Goal: Task Accomplishment & Management: Use online tool/utility

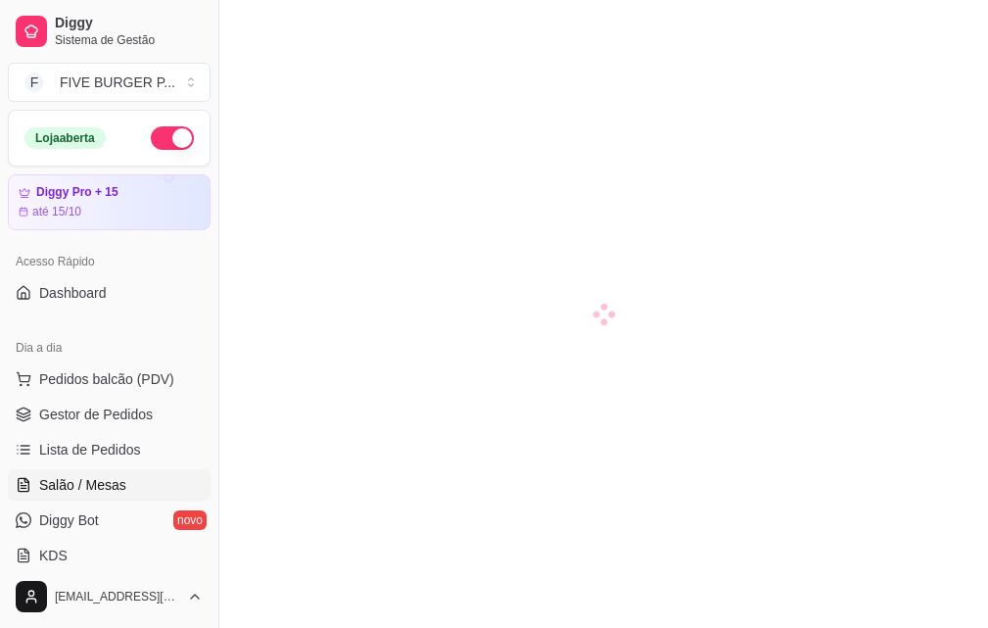
scroll to position [98, 0]
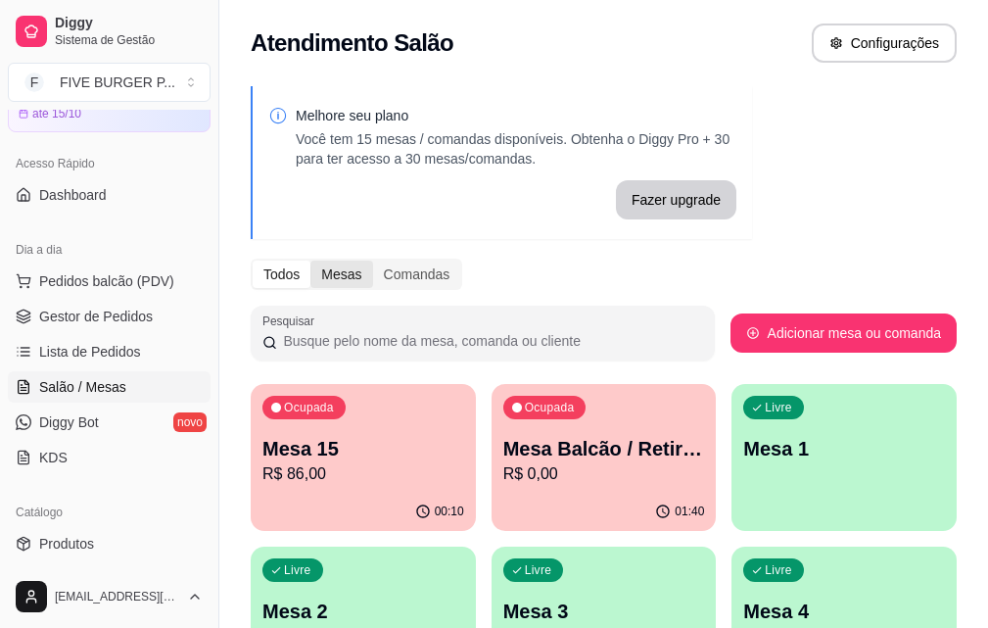
click at [333, 282] on div "Mesas" at bounding box center [342, 274] width 62 height 27
click at [311, 261] on input "Mesas" at bounding box center [311, 261] width 0 height 0
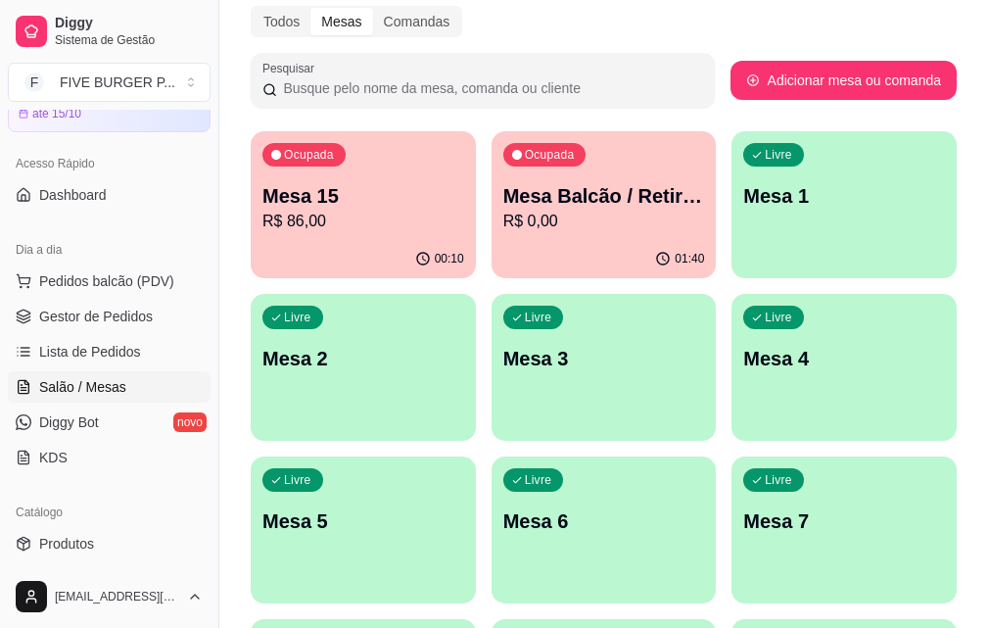
scroll to position [176, 0]
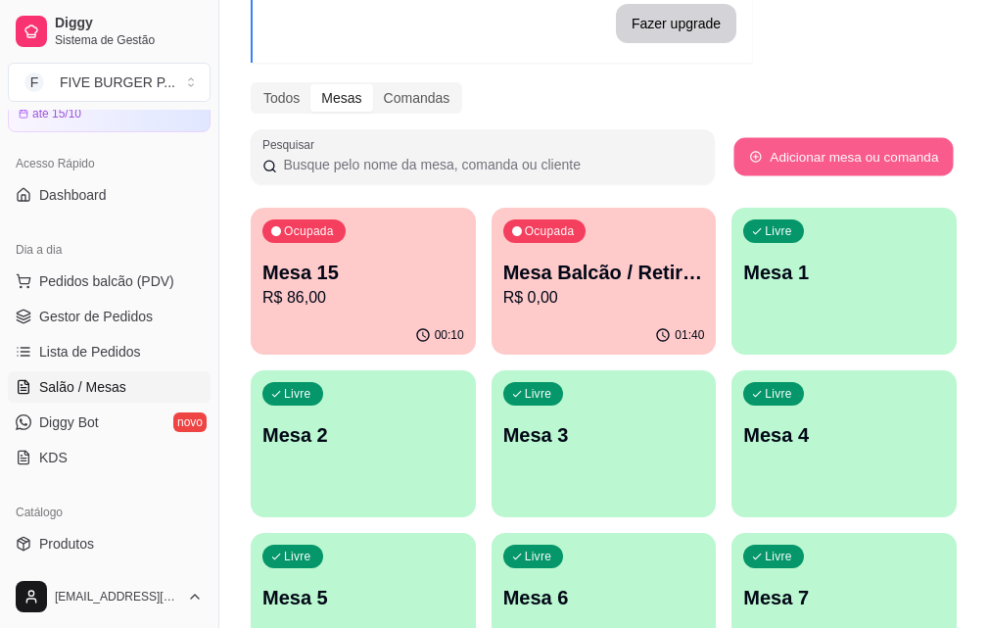
click at [817, 165] on button "Adicionar mesa ou comanda" at bounding box center [843, 157] width 219 height 38
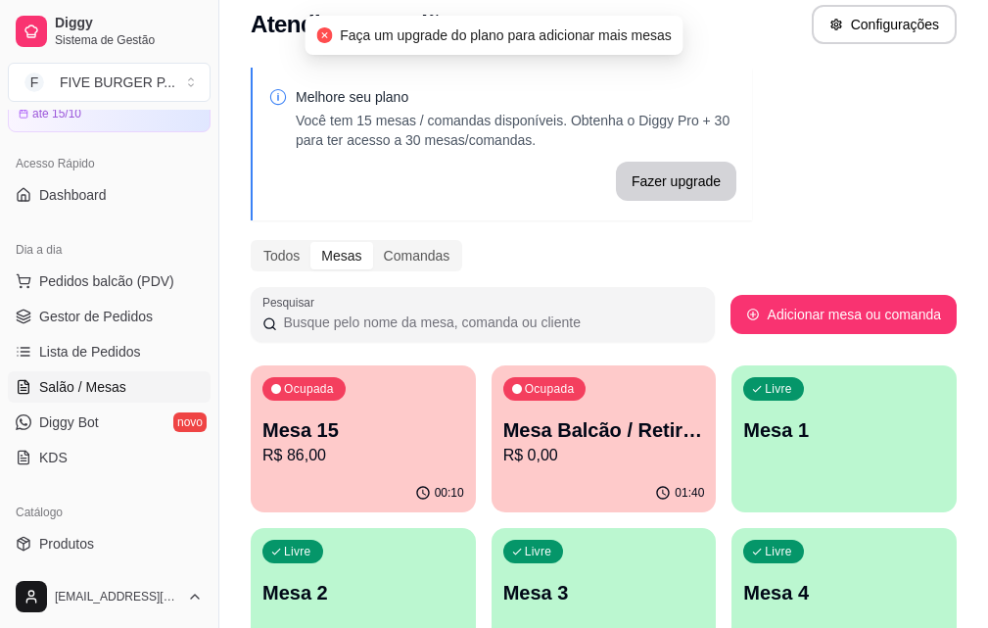
scroll to position [0, 0]
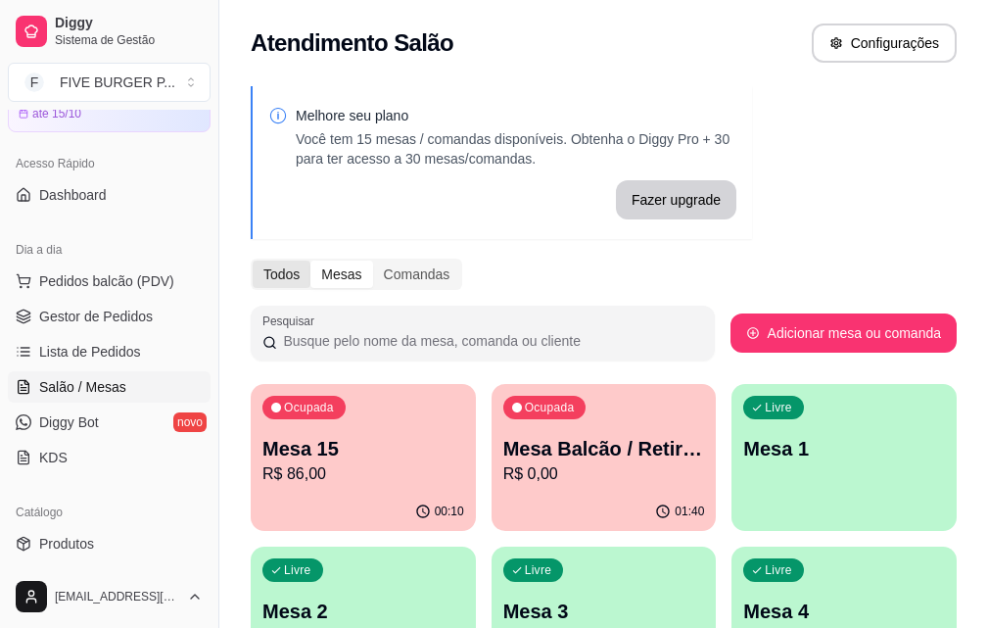
click at [288, 270] on div "Todos" at bounding box center [282, 274] width 58 height 27
click at [253, 261] on input "Todos" at bounding box center [253, 261] width 0 height 0
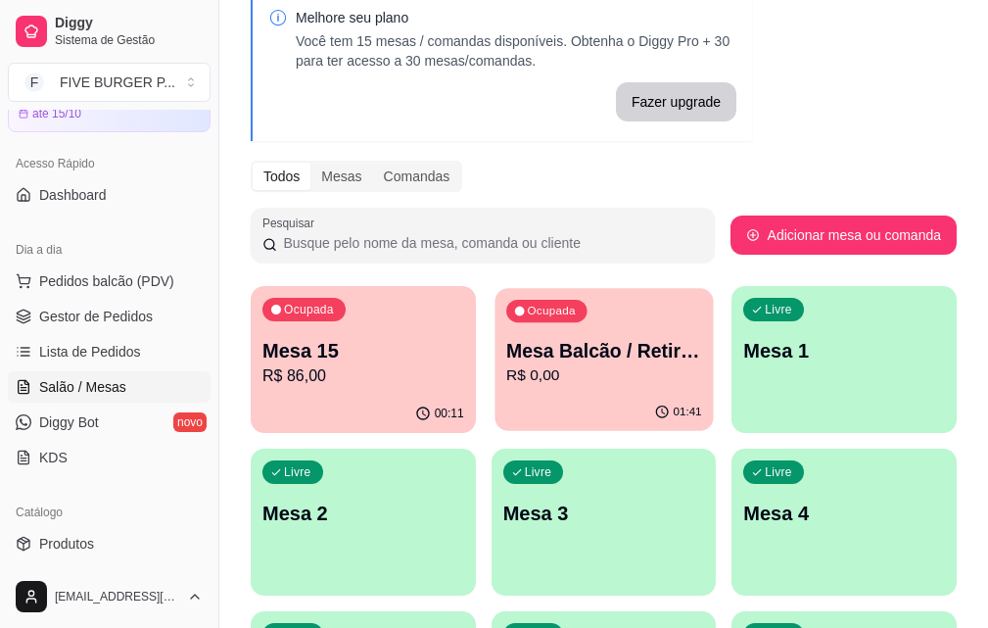
click at [538, 372] on p "R$ 0,00" at bounding box center [604, 375] width 196 height 23
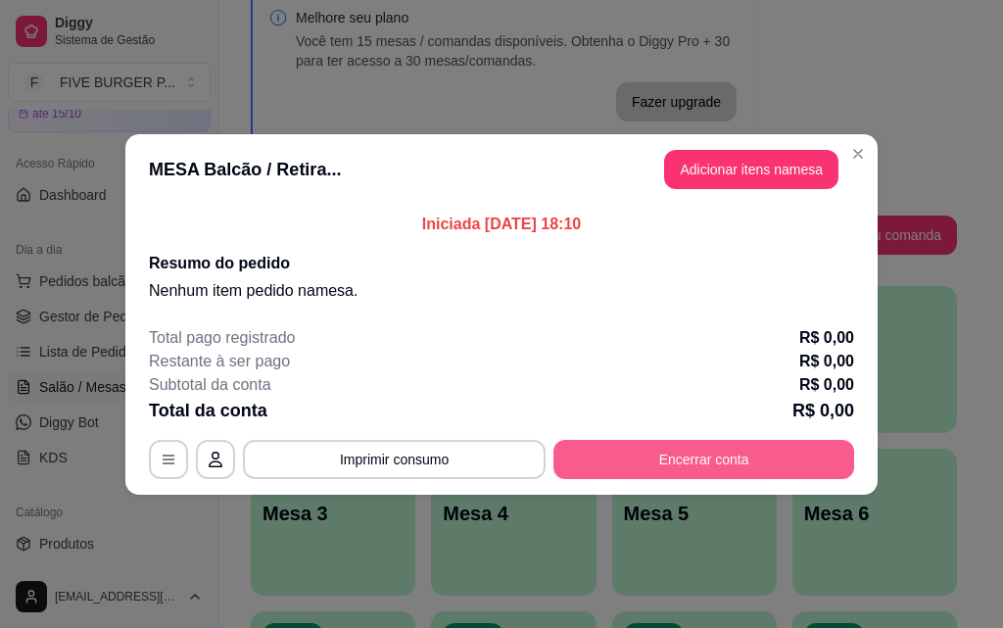
click at [705, 449] on button "Encerrar conta" at bounding box center [703, 459] width 301 height 39
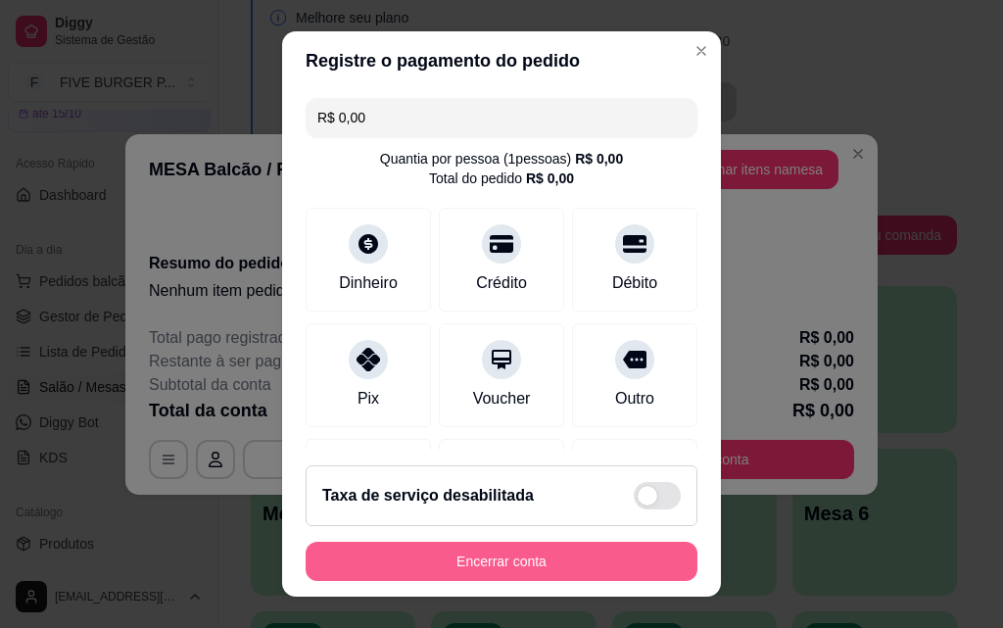
click at [486, 566] on button "Encerrar conta" at bounding box center [502, 561] width 392 height 39
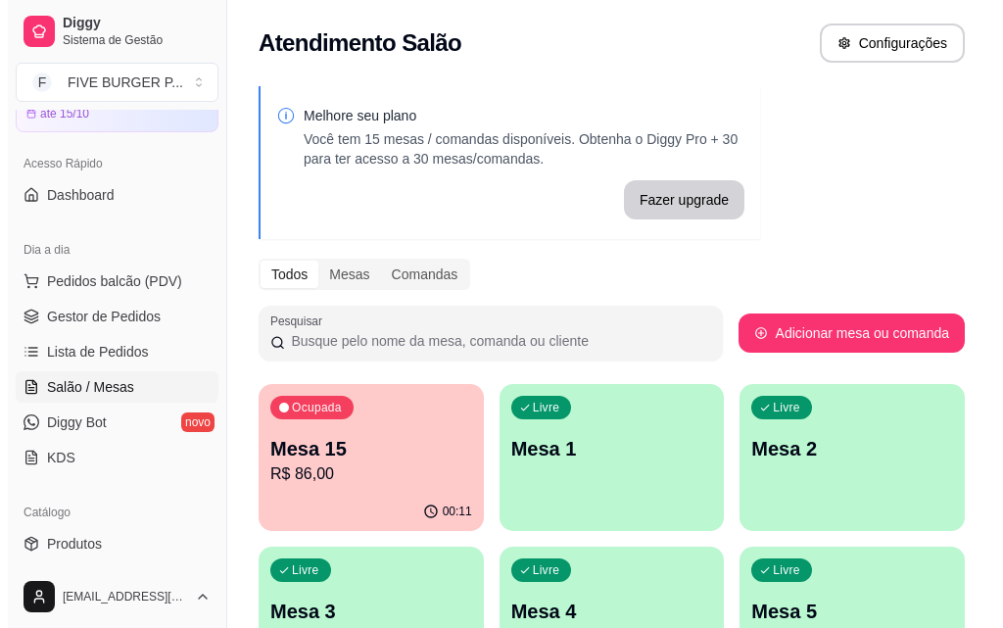
scroll to position [470, 0]
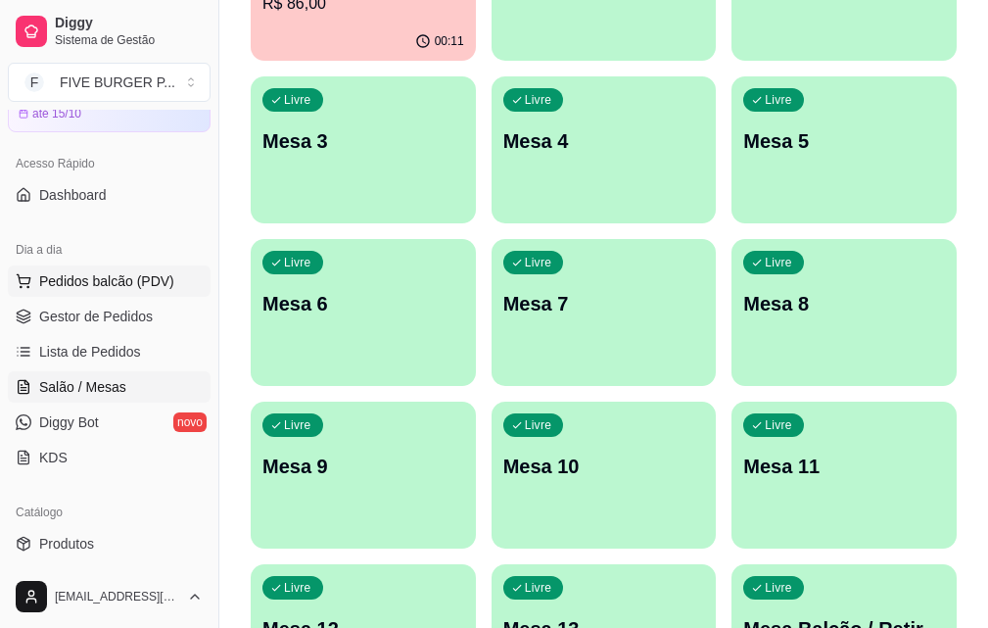
click at [161, 290] on span "Pedidos balcão (PDV)" at bounding box center [106, 281] width 135 height 20
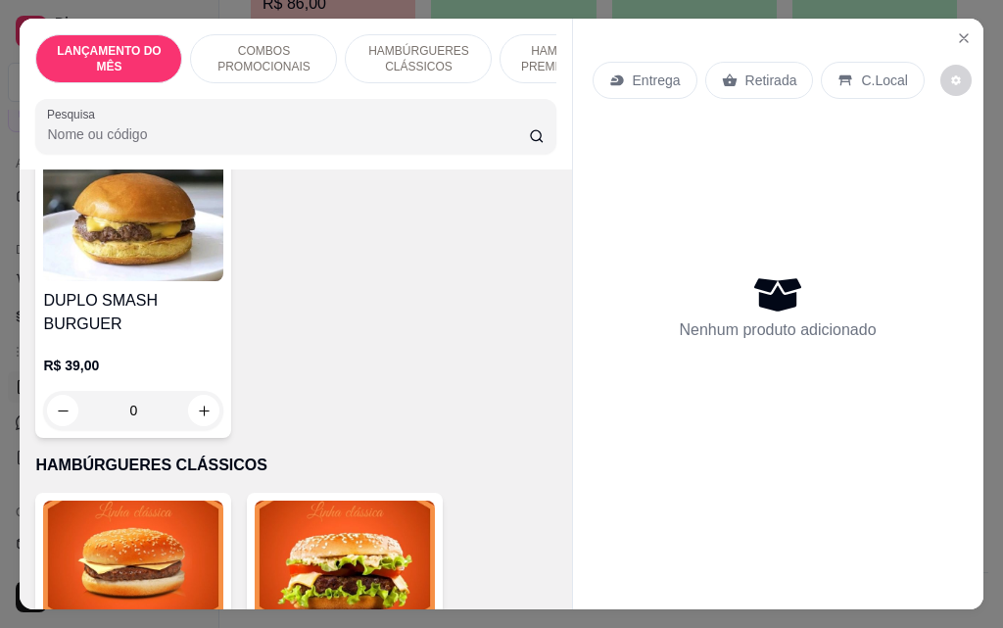
scroll to position [1371, 0]
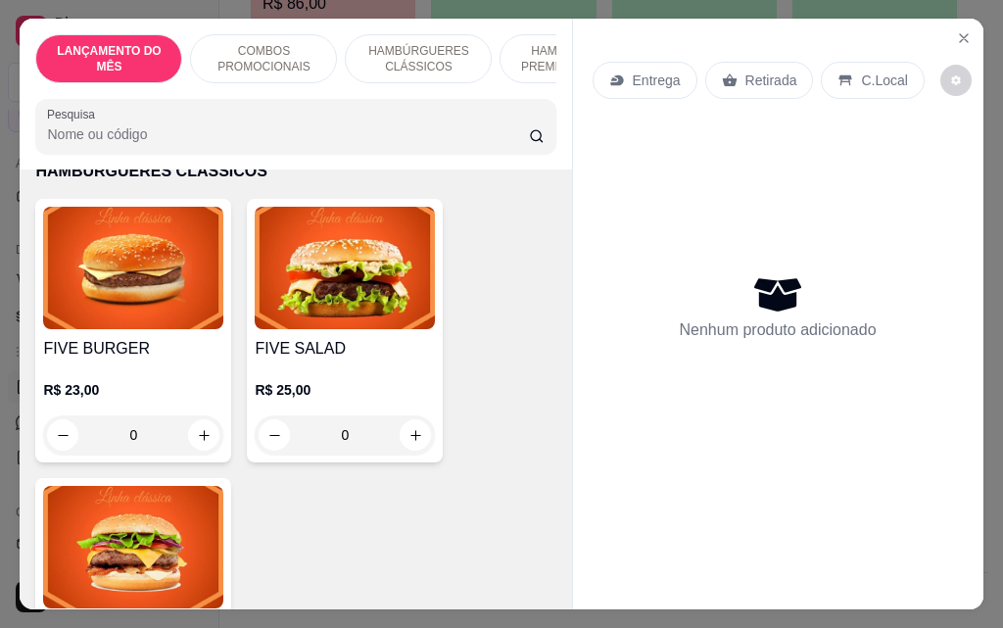
click at [195, 415] on div "0" at bounding box center [133, 434] width 180 height 39
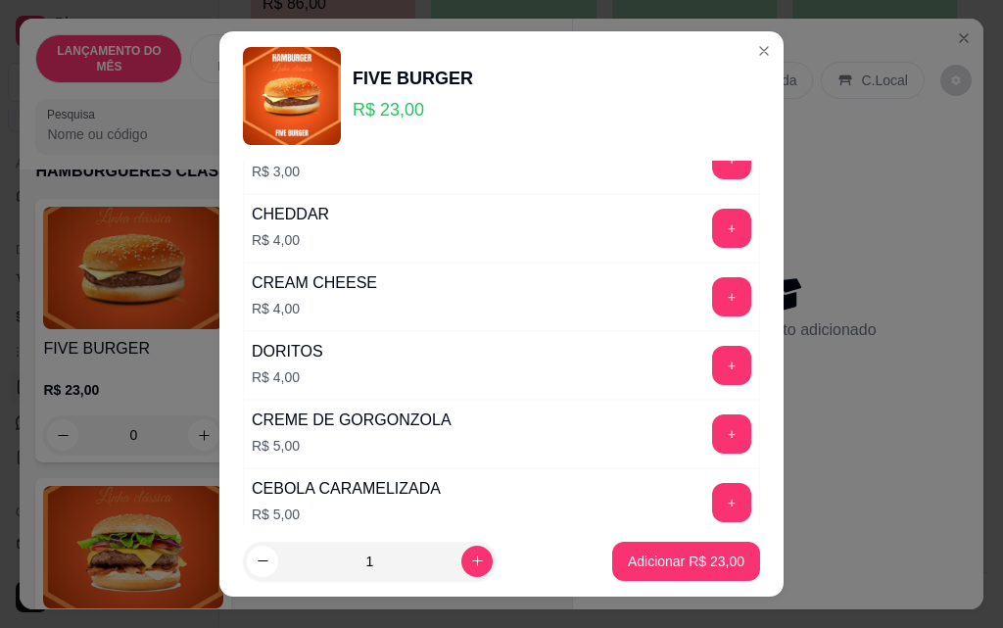
scroll to position [686, 0]
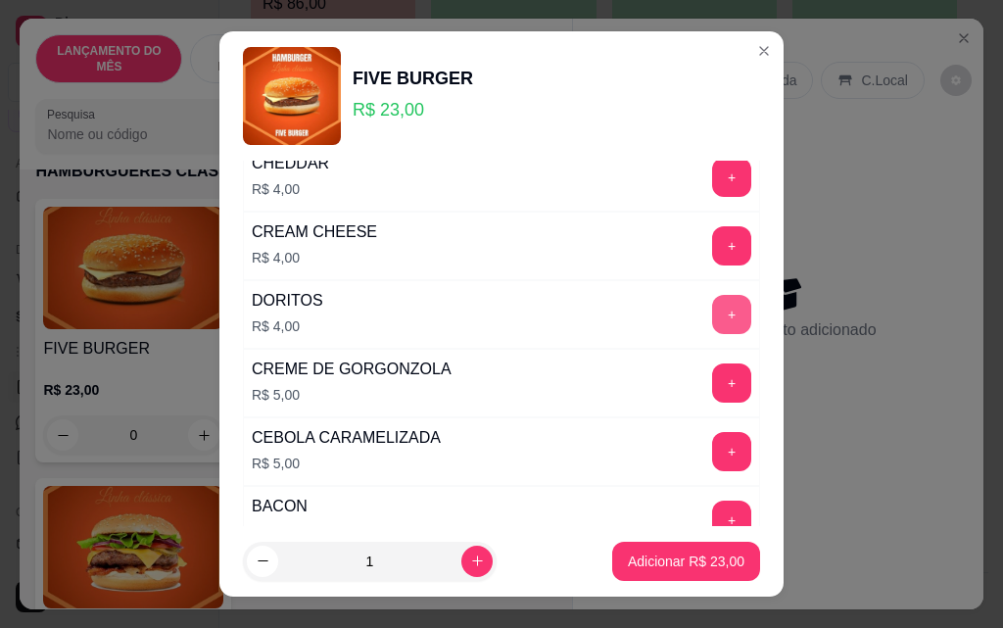
click at [712, 313] on button "+" at bounding box center [731, 314] width 39 height 39
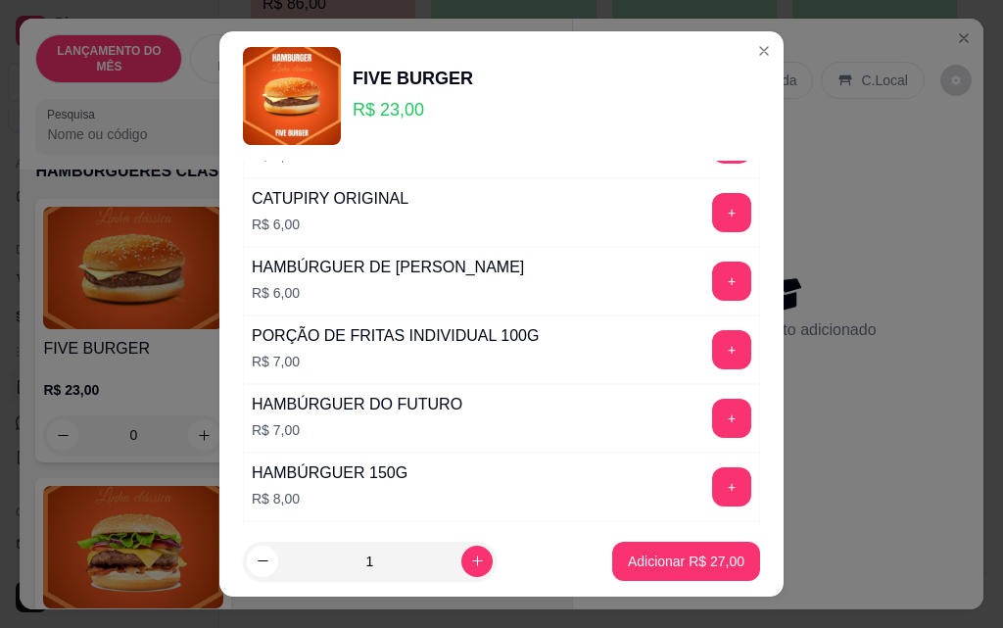
scroll to position [1175, 0]
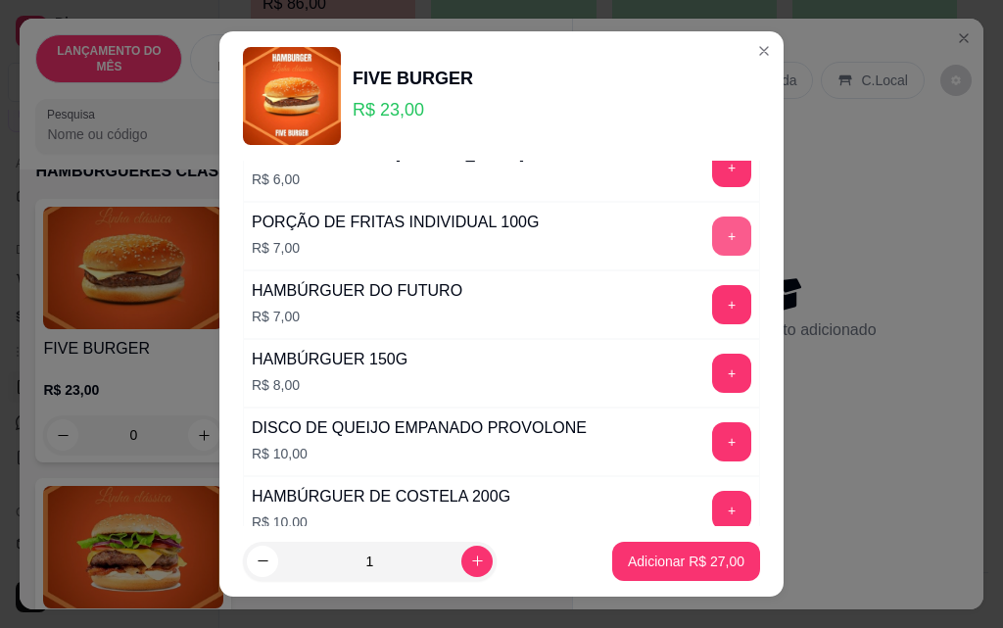
click at [712, 236] on button "+" at bounding box center [731, 235] width 39 height 39
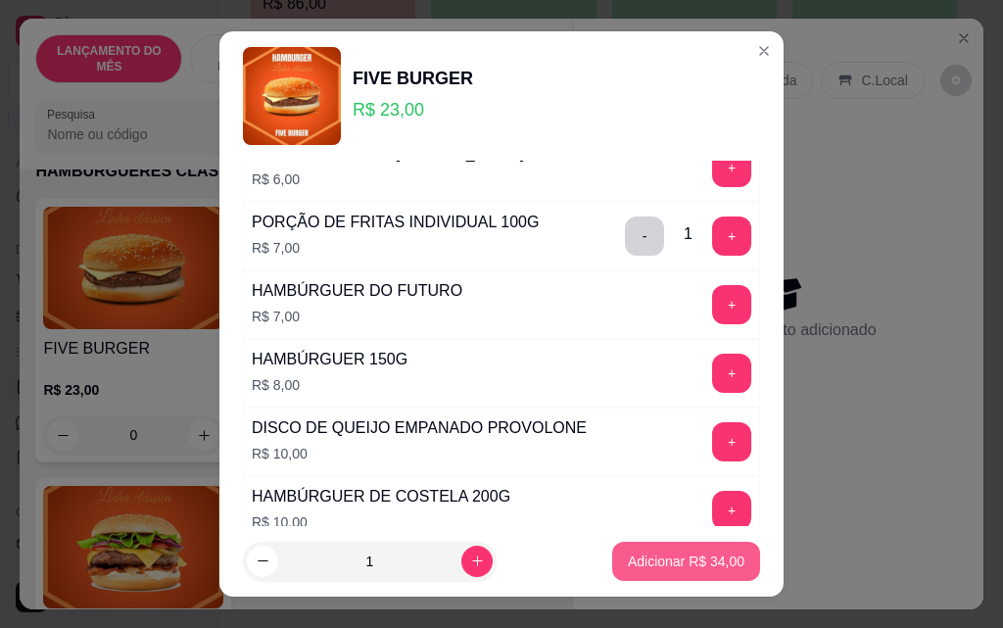
click at [709, 554] on p "Adicionar R$ 34,00" at bounding box center [686, 561] width 117 height 20
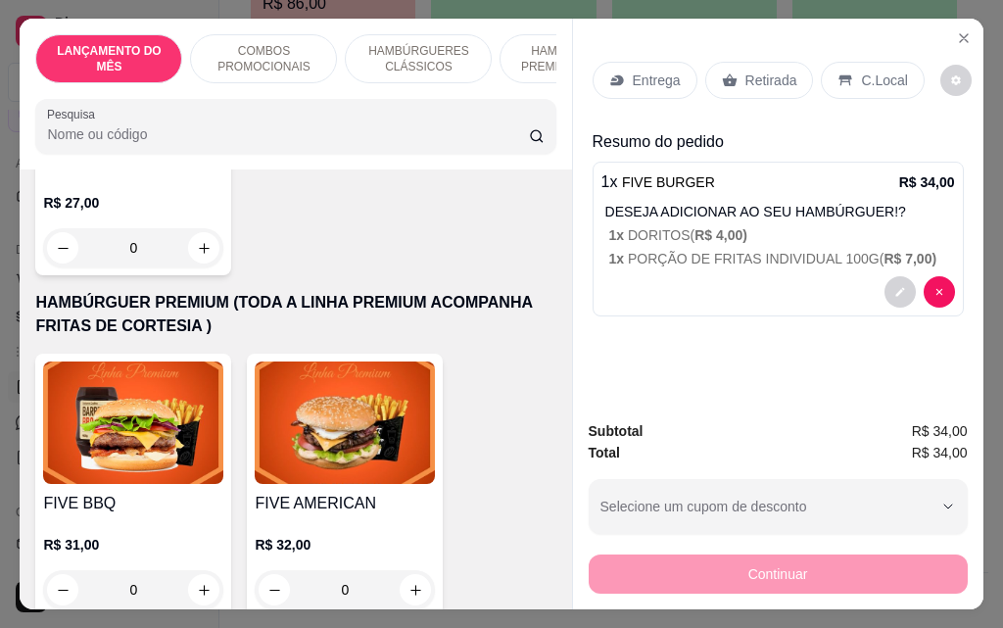
scroll to position [1959, 0]
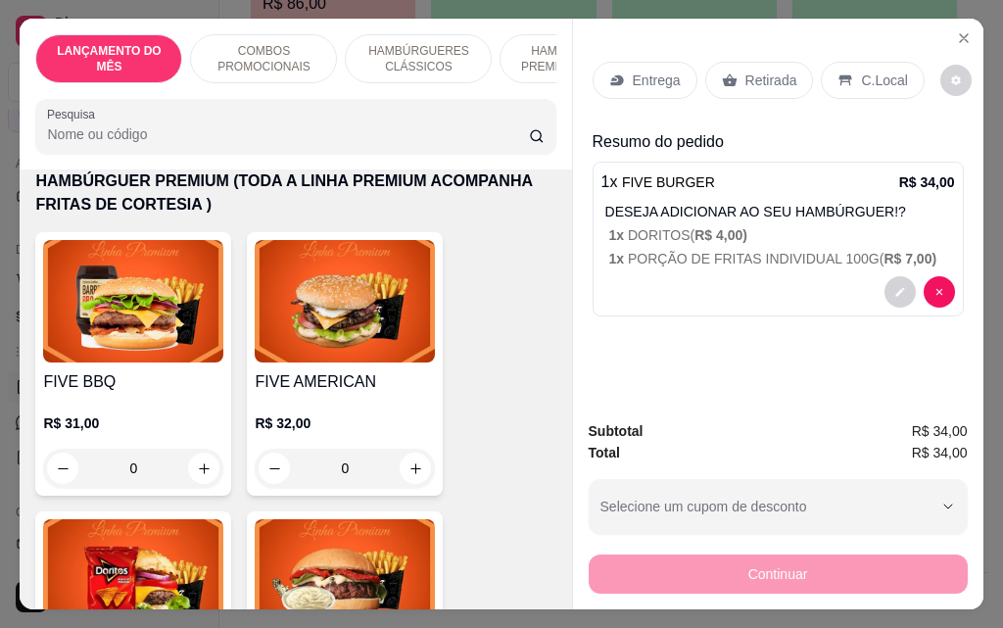
click at [198, 449] on div "0" at bounding box center [133, 468] width 180 height 39
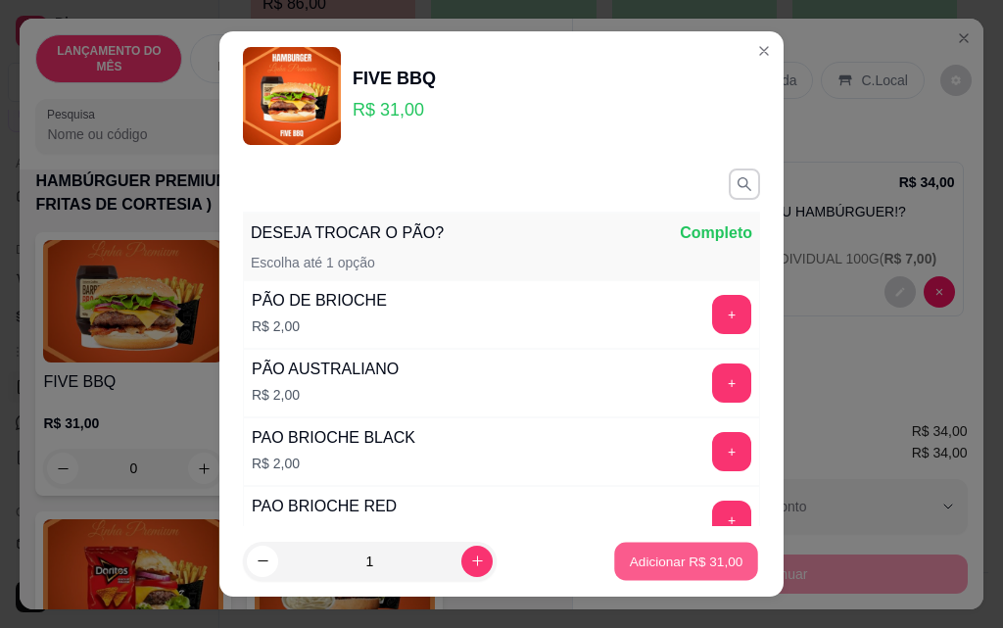
click at [675, 556] on p "Adicionar R$ 31,00" at bounding box center [687, 560] width 114 height 19
type input "1"
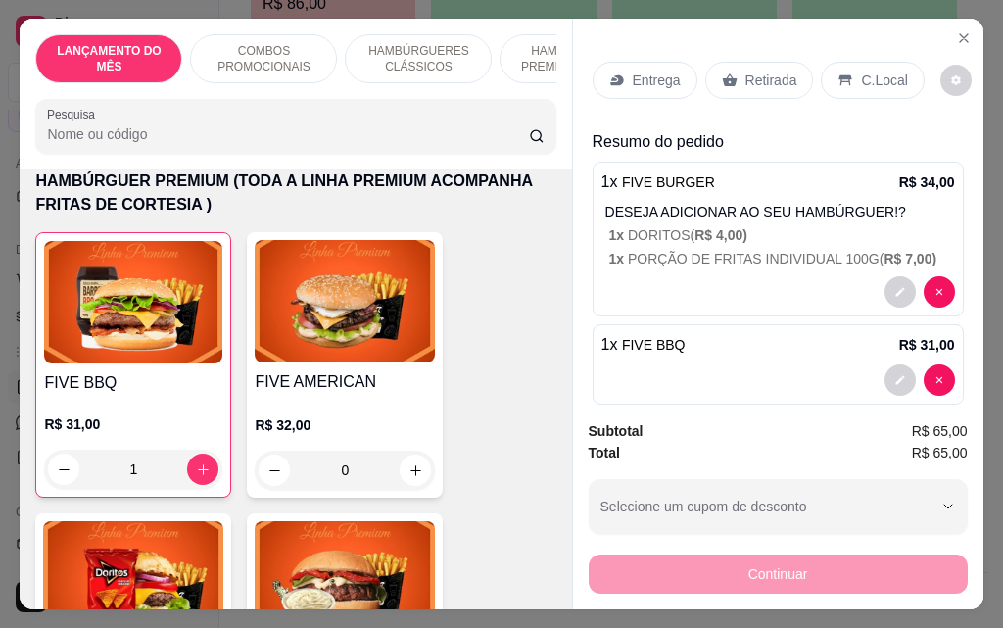
click at [746, 72] on p "Retirada" at bounding box center [771, 81] width 52 height 20
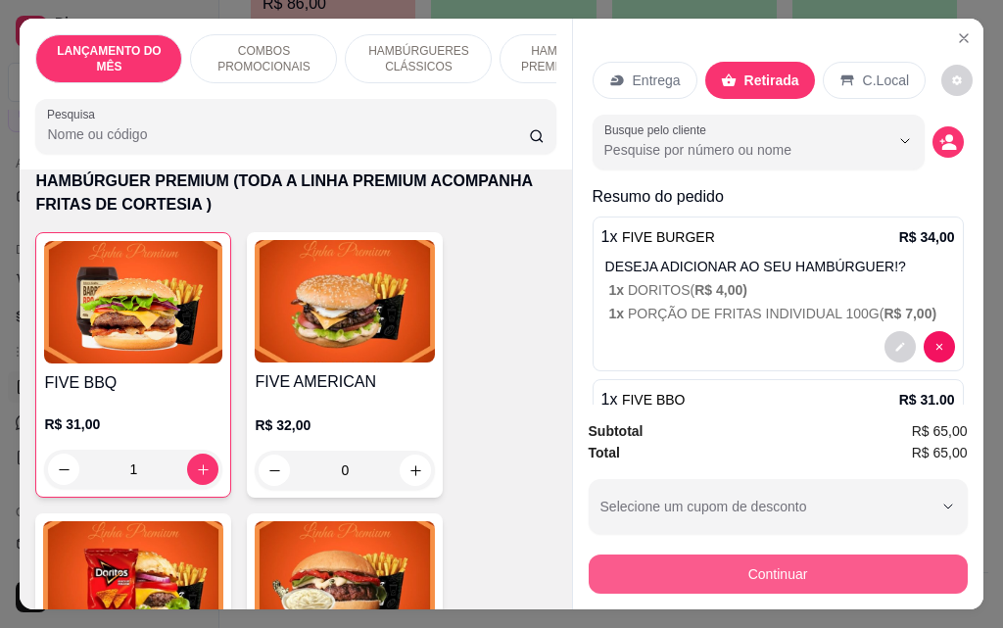
click at [786, 566] on button "Continuar" at bounding box center [778, 573] width 379 height 39
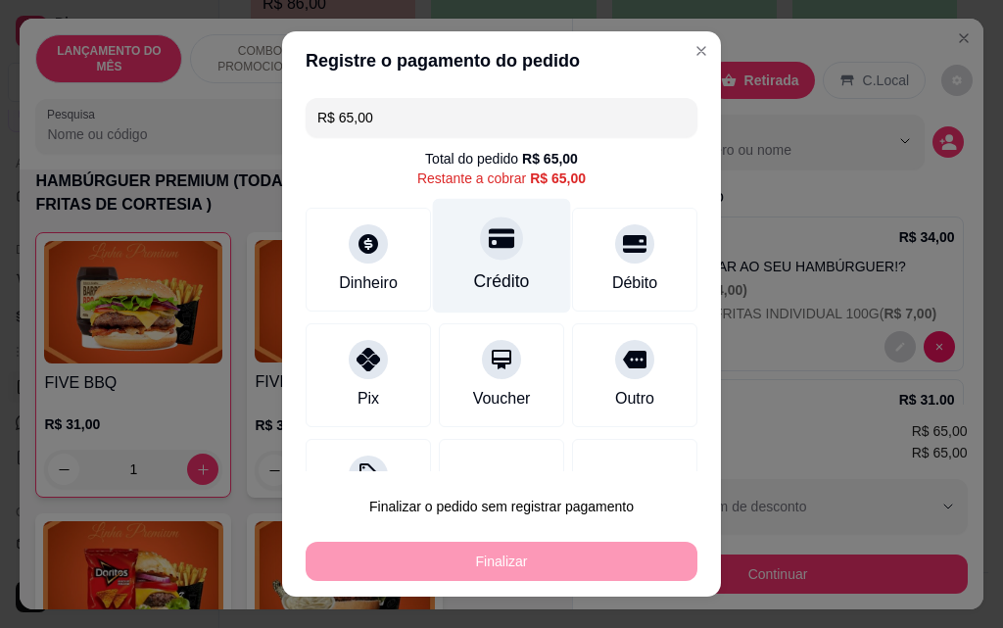
click at [484, 258] on div at bounding box center [501, 237] width 43 height 43
type input "R$ 0,00"
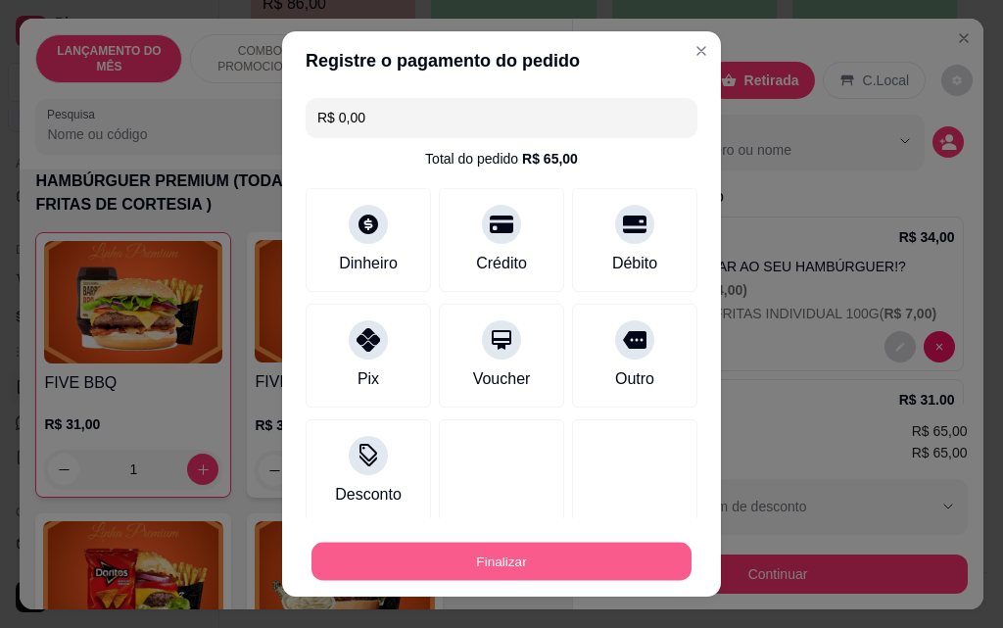
click at [588, 576] on button "Finalizar" at bounding box center [501, 562] width 380 height 38
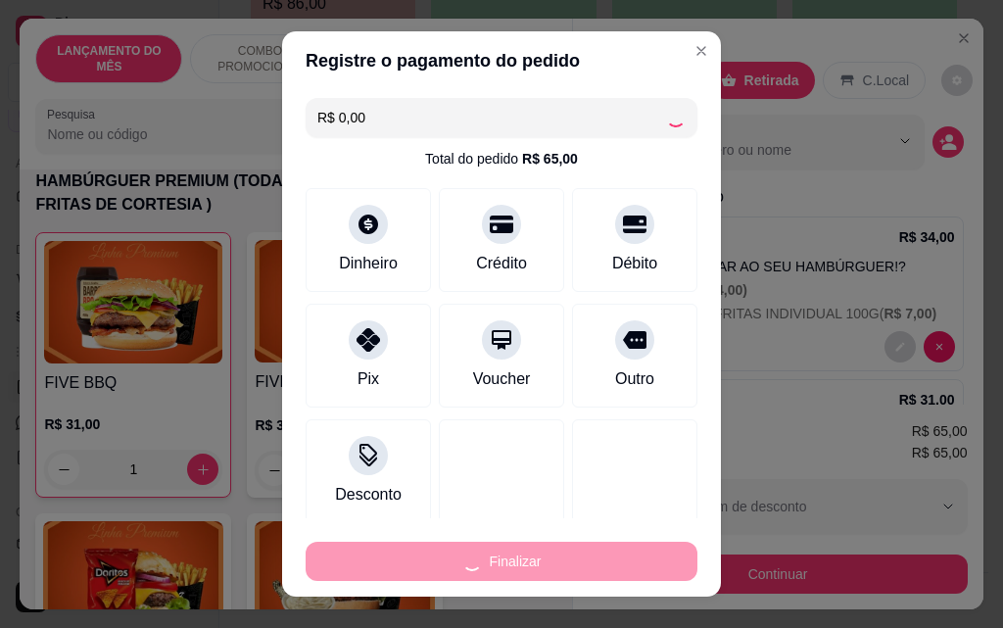
type input "0"
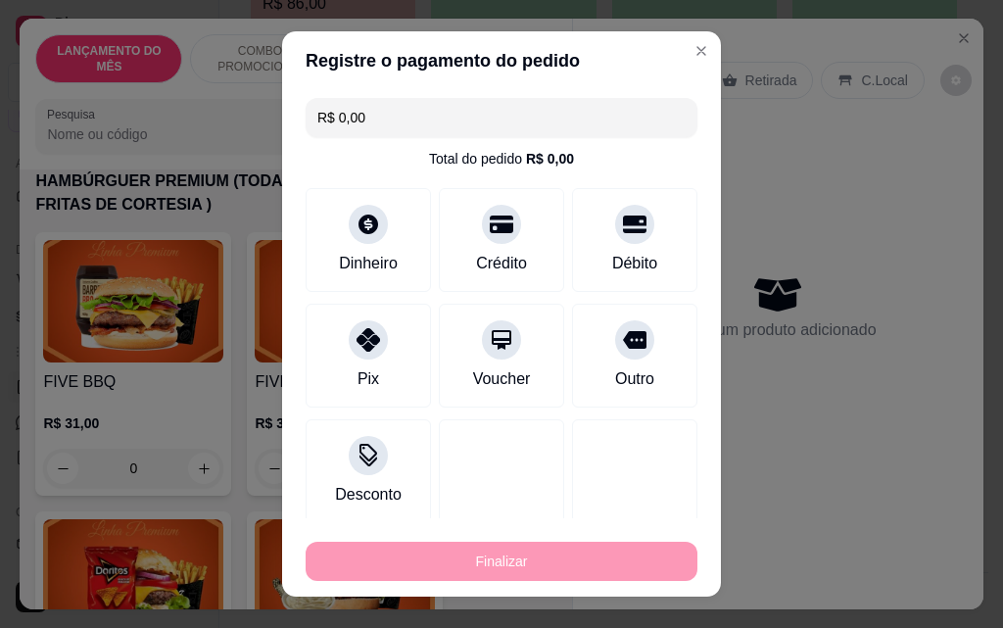
type input "-R$ 65,00"
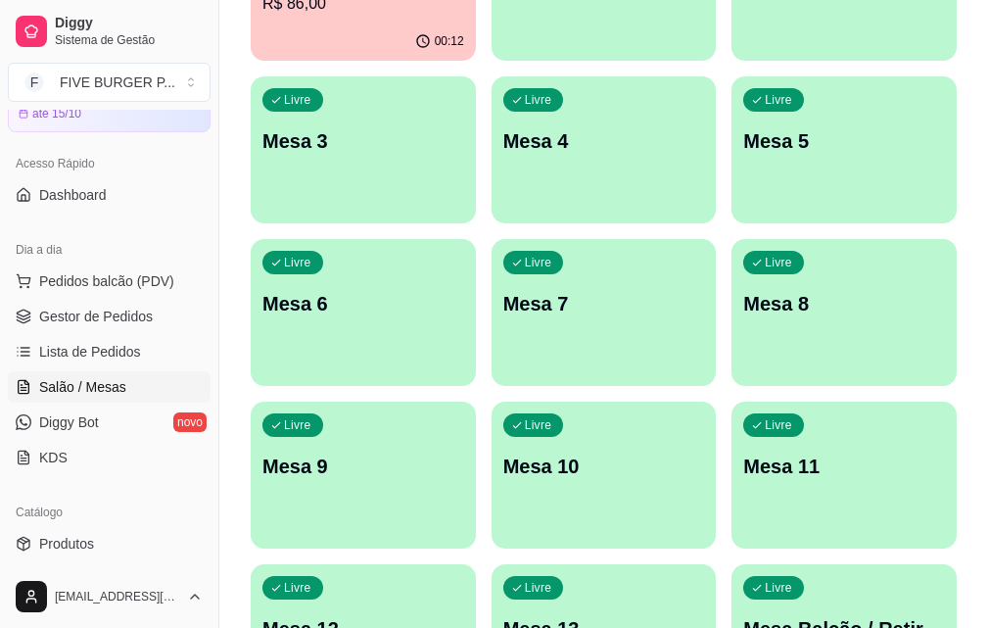
click at [313, 37] on div "00:12" at bounding box center [363, 42] width 225 height 38
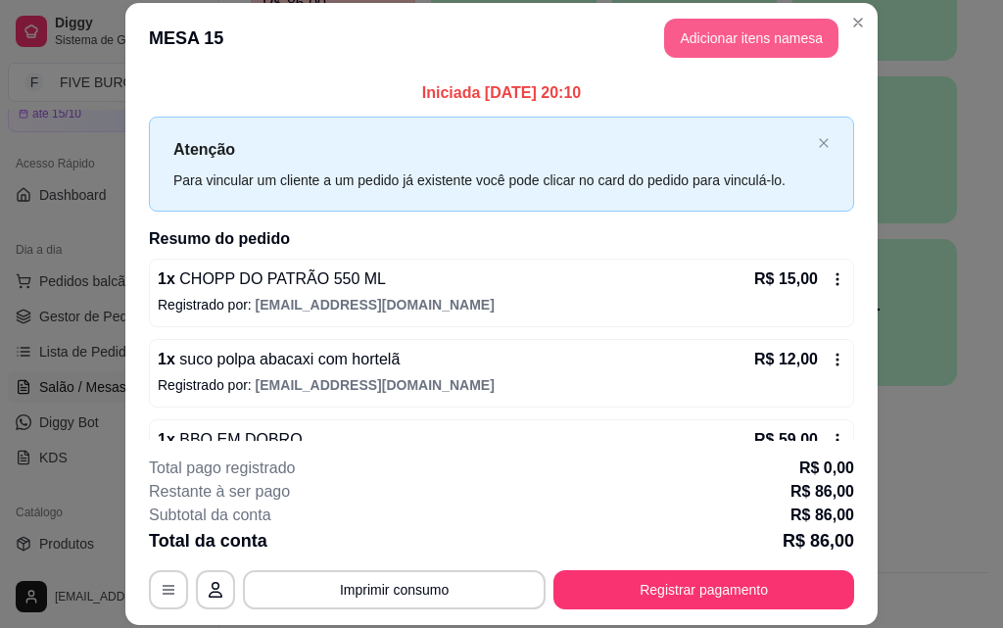
click at [685, 41] on button "Adicionar itens na mesa" at bounding box center [751, 38] width 174 height 39
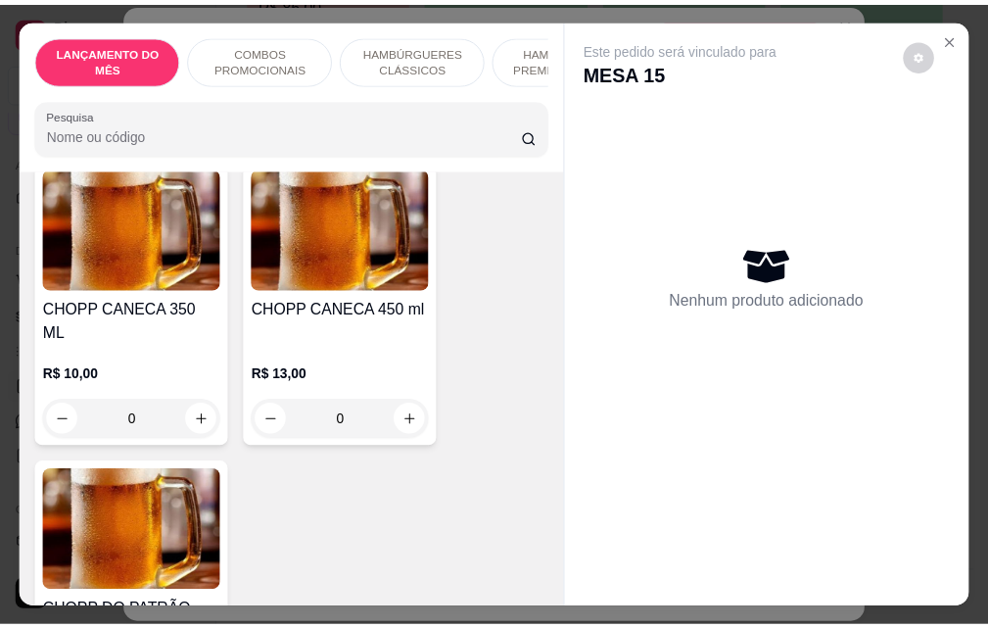
scroll to position [11362, 0]
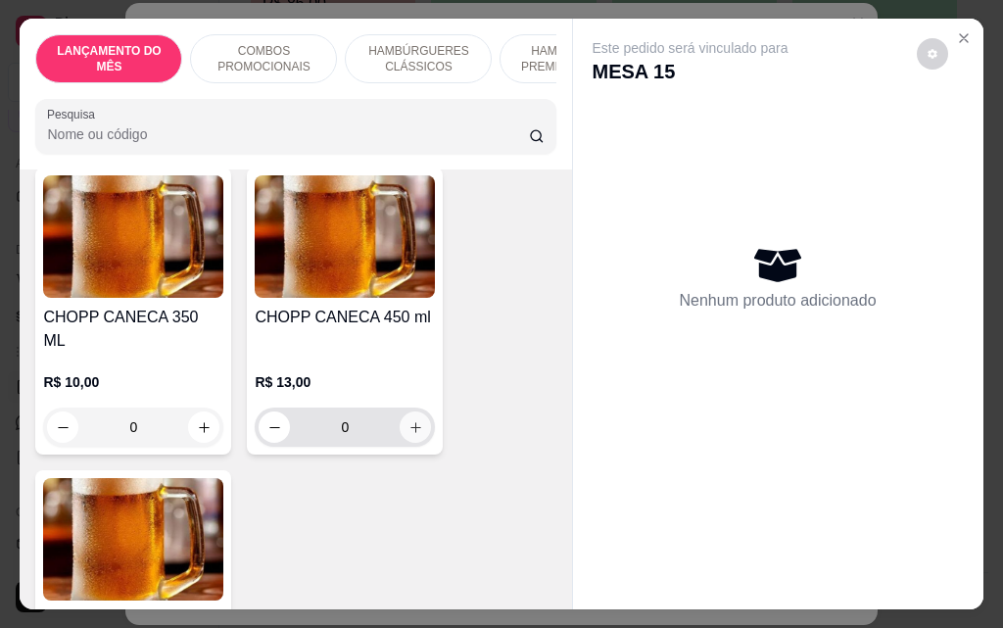
click at [400, 411] on button "increase-product-quantity" at bounding box center [415, 426] width 31 height 31
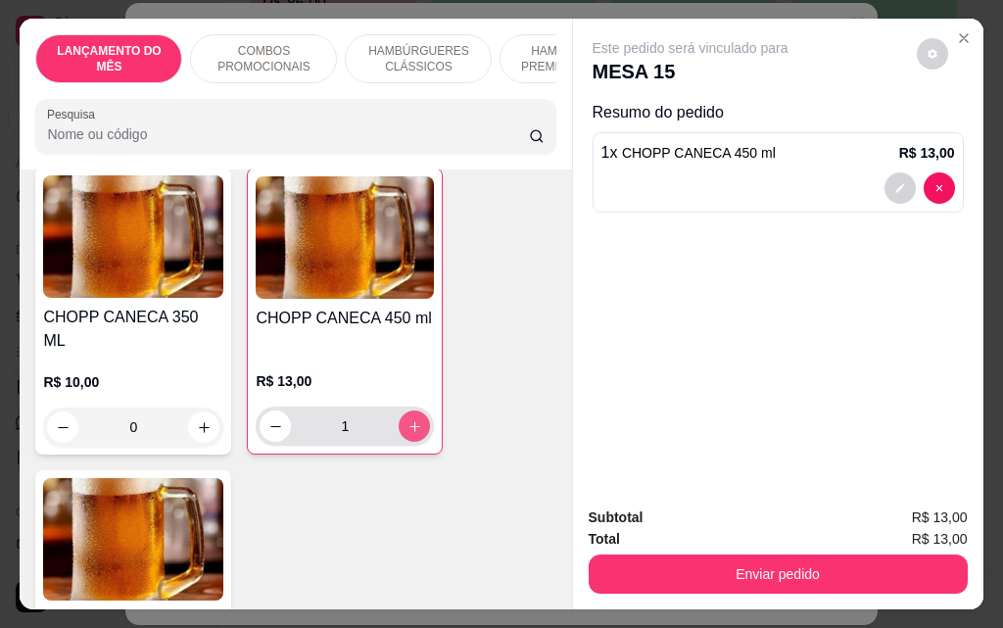
type input "1"
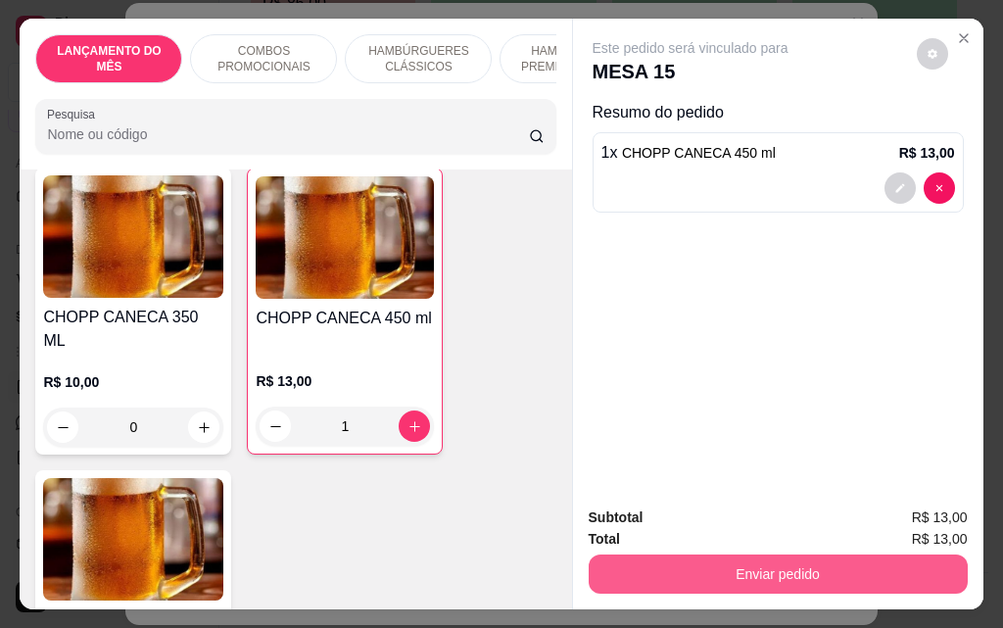
click at [641, 567] on button "Enviar pedido" at bounding box center [778, 573] width 379 height 39
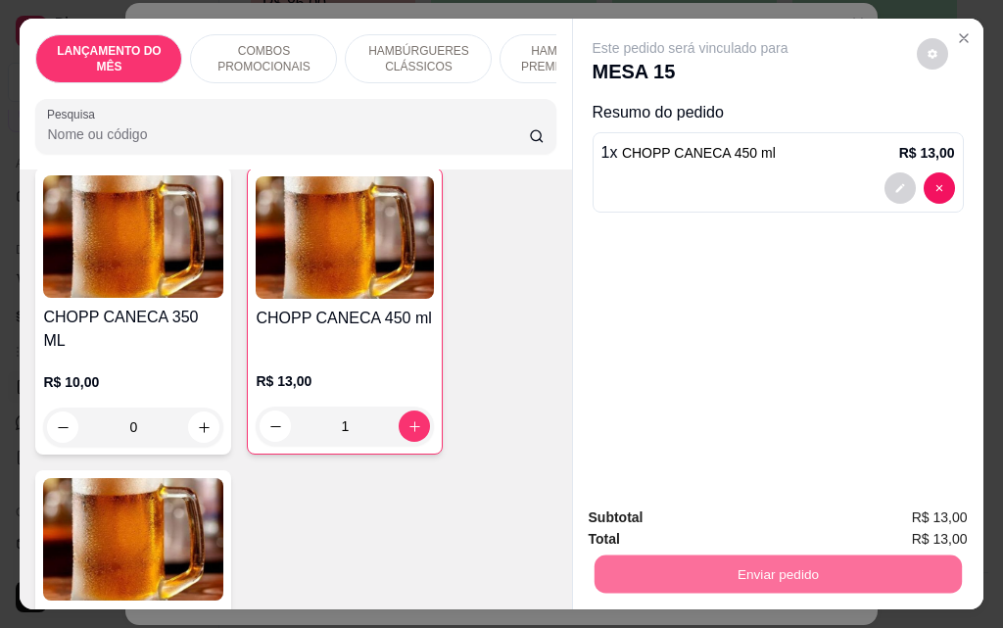
click at [929, 509] on button "Enviar pedido" at bounding box center [917, 518] width 108 height 36
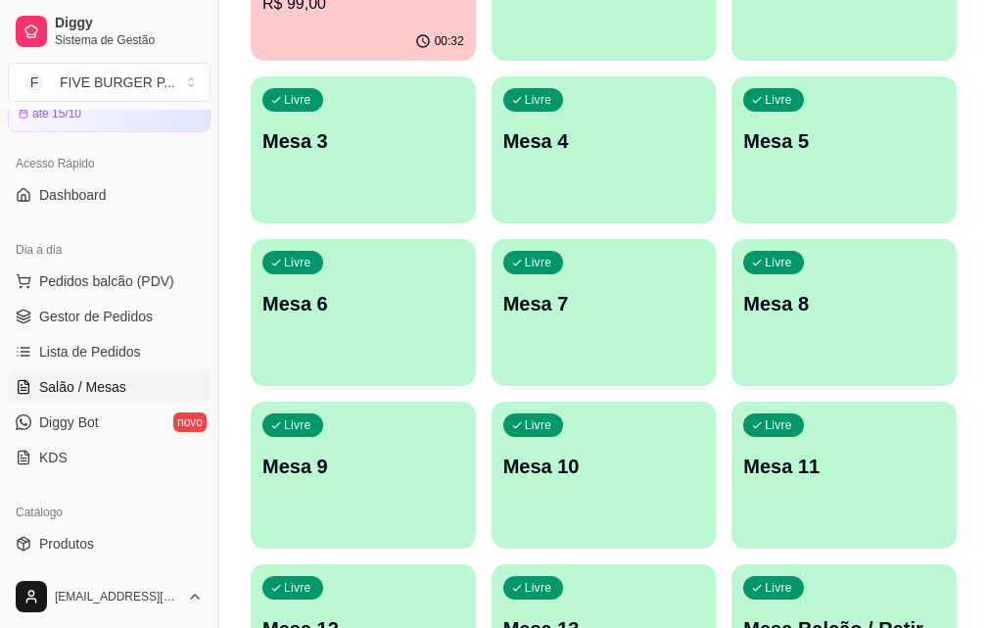
click at [310, 35] on div "00:32" at bounding box center [363, 42] width 225 height 38
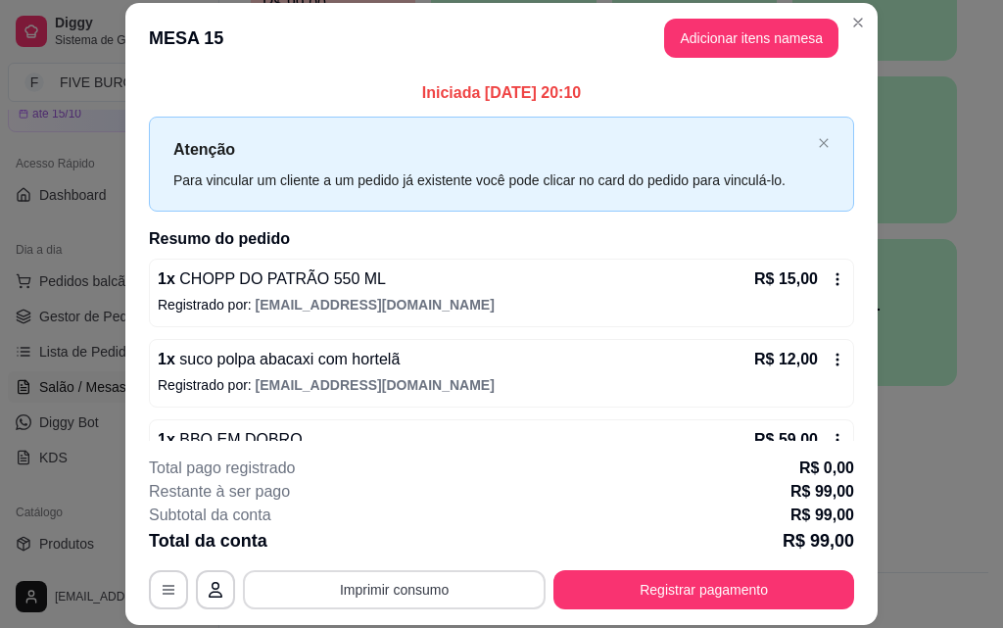
click at [398, 599] on button "Imprimir consumo" at bounding box center [394, 589] width 303 height 39
click at [391, 542] on button "IMPRESSORA" at bounding box center [393, 544] width 142 height 31
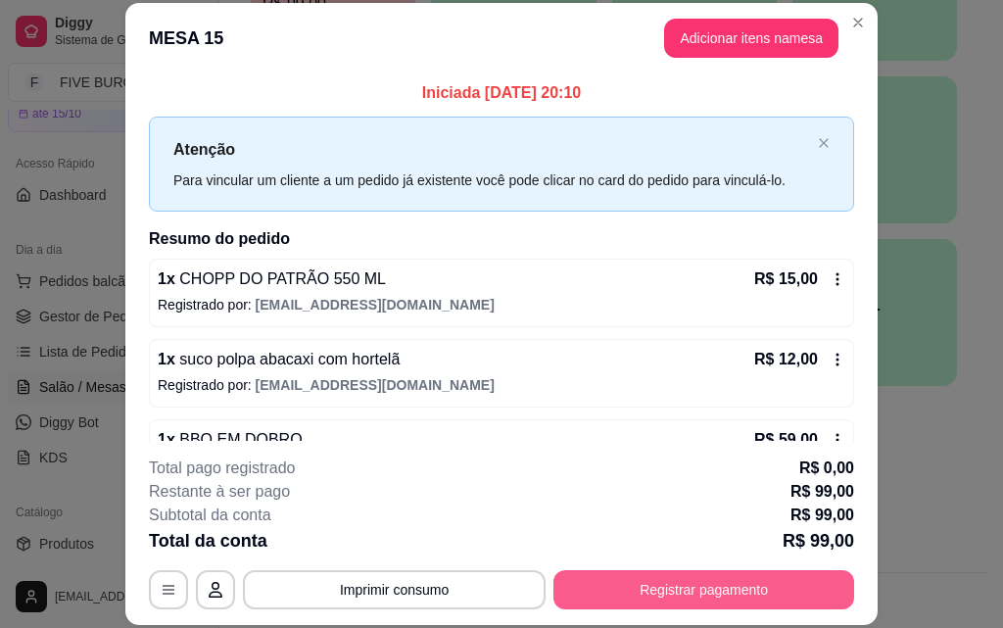
click at [611, 590] on button "Registrar pagamento" at bounding box center [703, 589] width 301 height 39
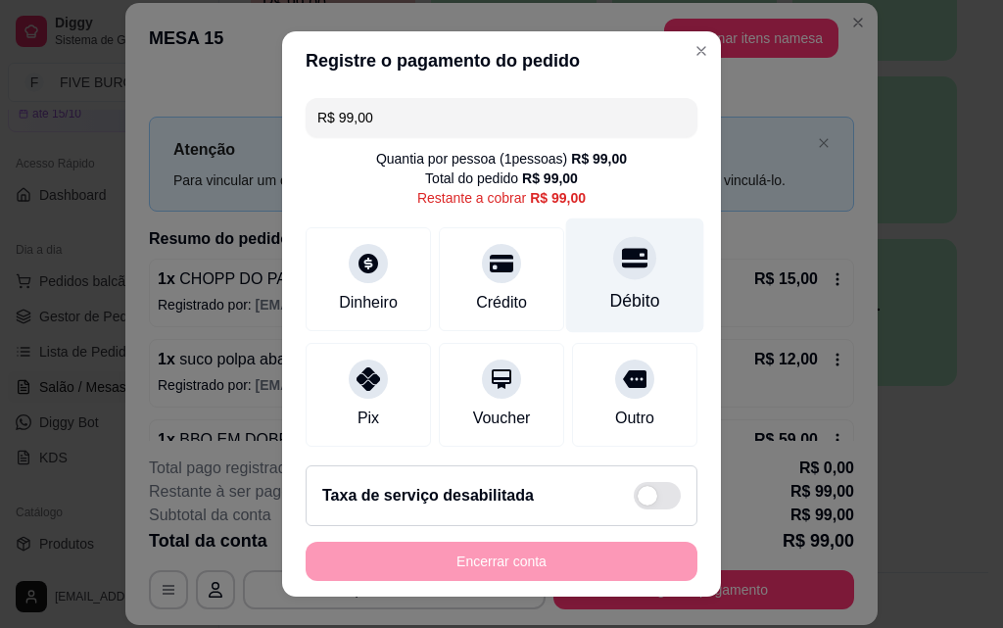
click at [622, 249] on icon at bounding box center [634, 257] width 25 height 25
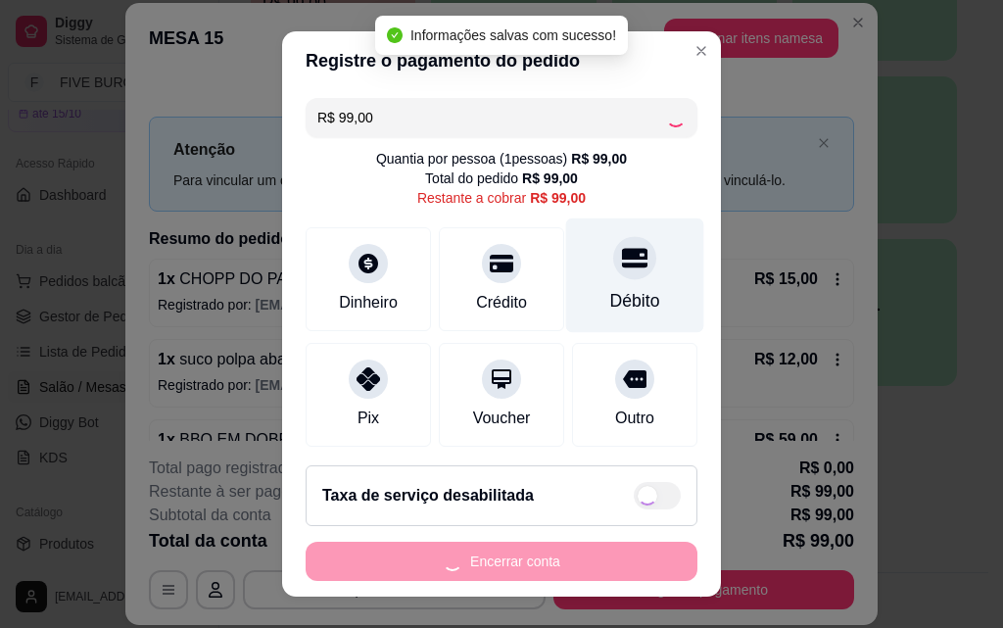
type input "R$ 0,00"
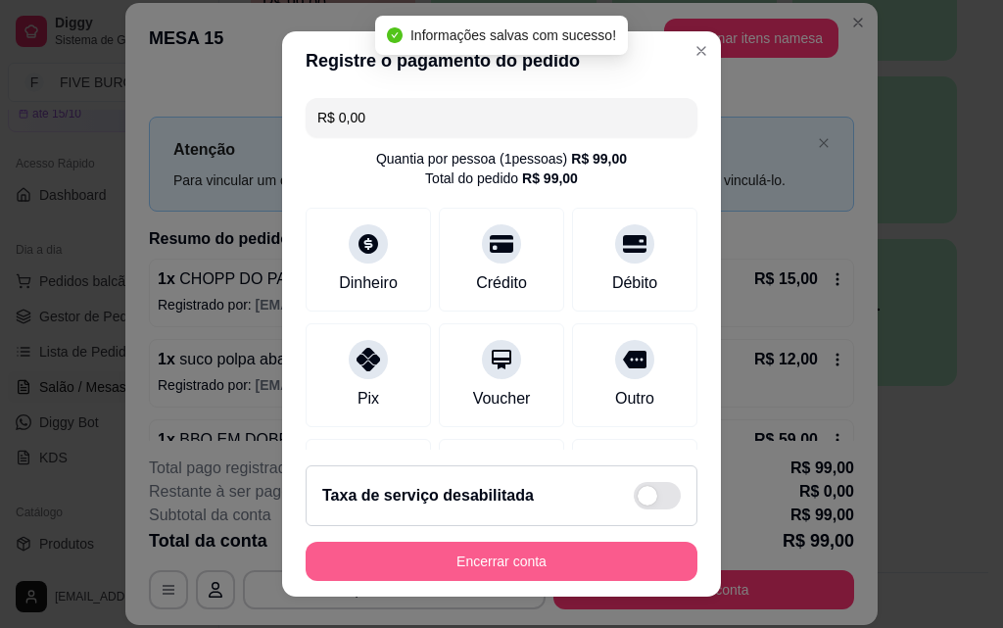
click at [536, 552] on button "Encerrar conta" at bounding box center [502, 561] width 392 height 39
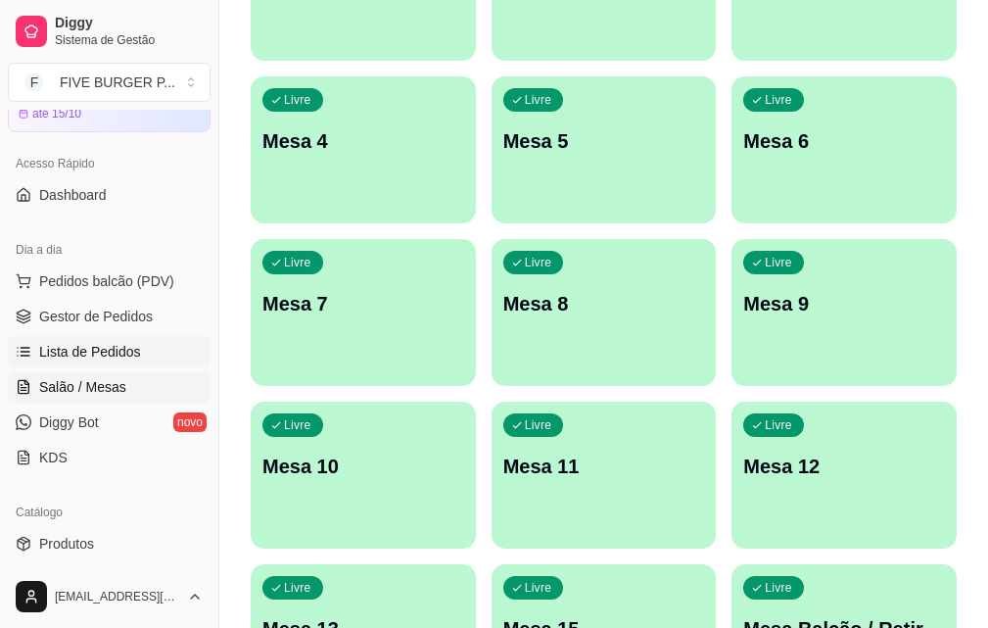
click at [102, 352] on span "Lista de Pedidos" at bounding box center [90, 352] width 102 height 20
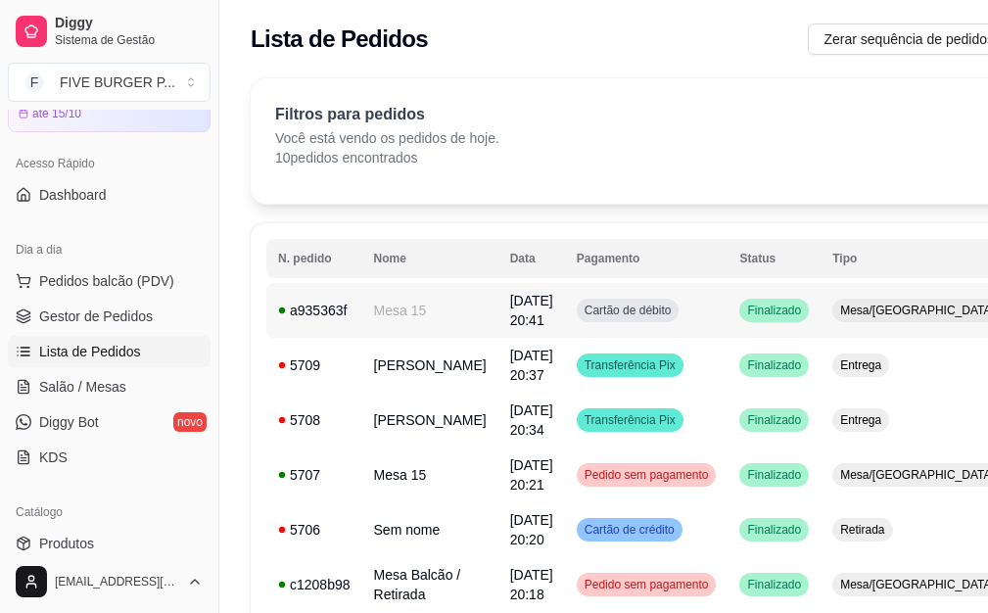
click at [606, 324] on td "Cartão de débito" at bounding box center [647, 310] width 164 height 55
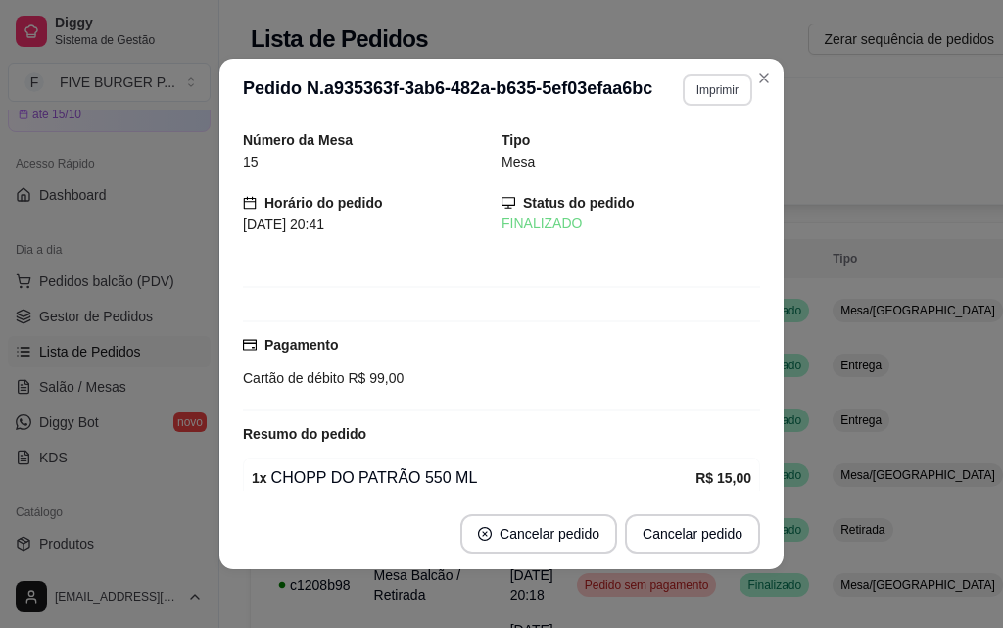
click at [736, 82] on button "Imprimir" at bounding box center [718, 89] width 70 height 31
click at [713, 159] on button "IMPRESSORA" at bounding box center [674, 158] width 137 height 30
